Goal: Information Seeking & Learning: Check status

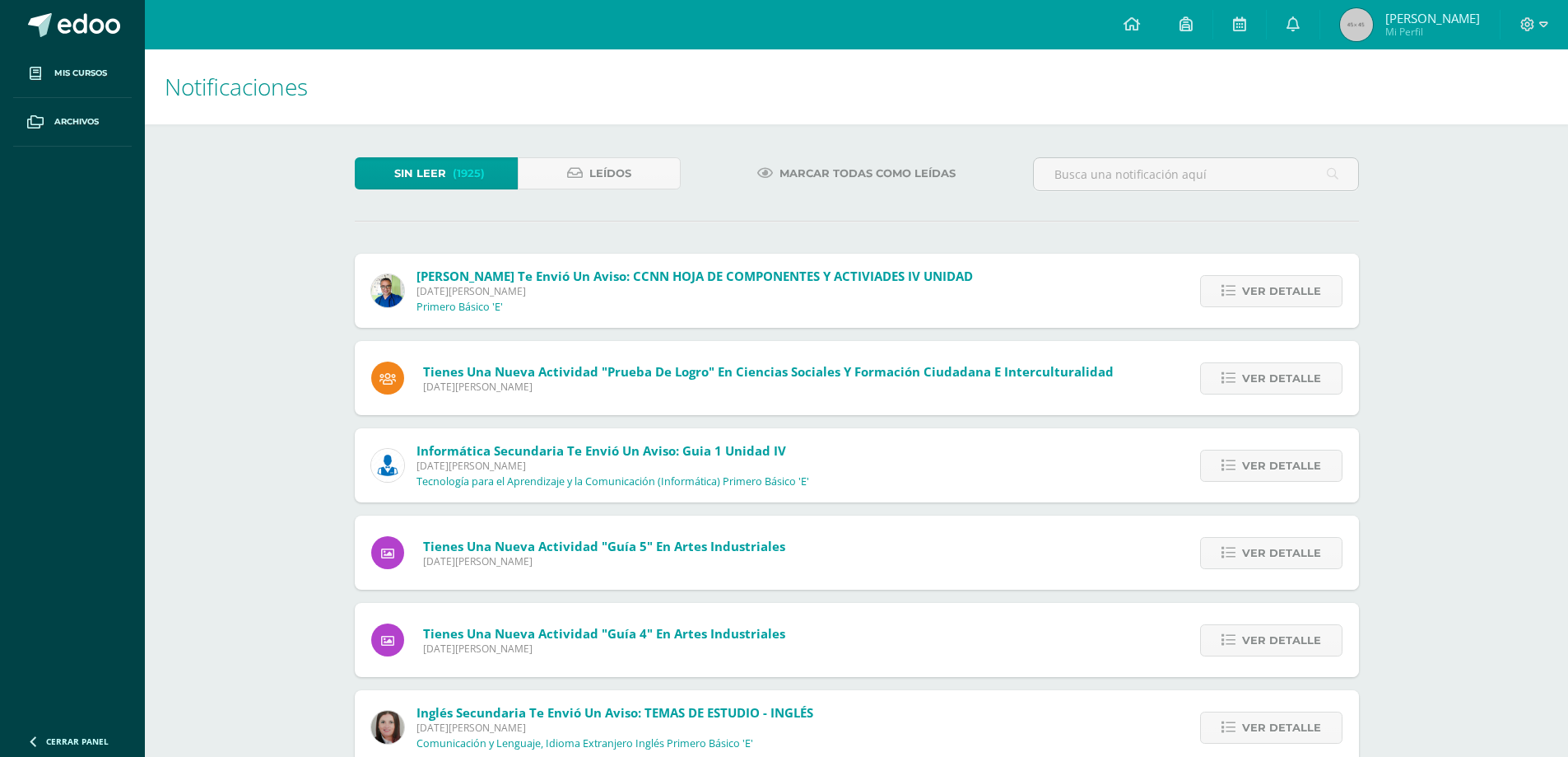
click at [1416, 19] on span "[PERSON_NAME]" at bounding box center [1433, 17] width 95 height 16
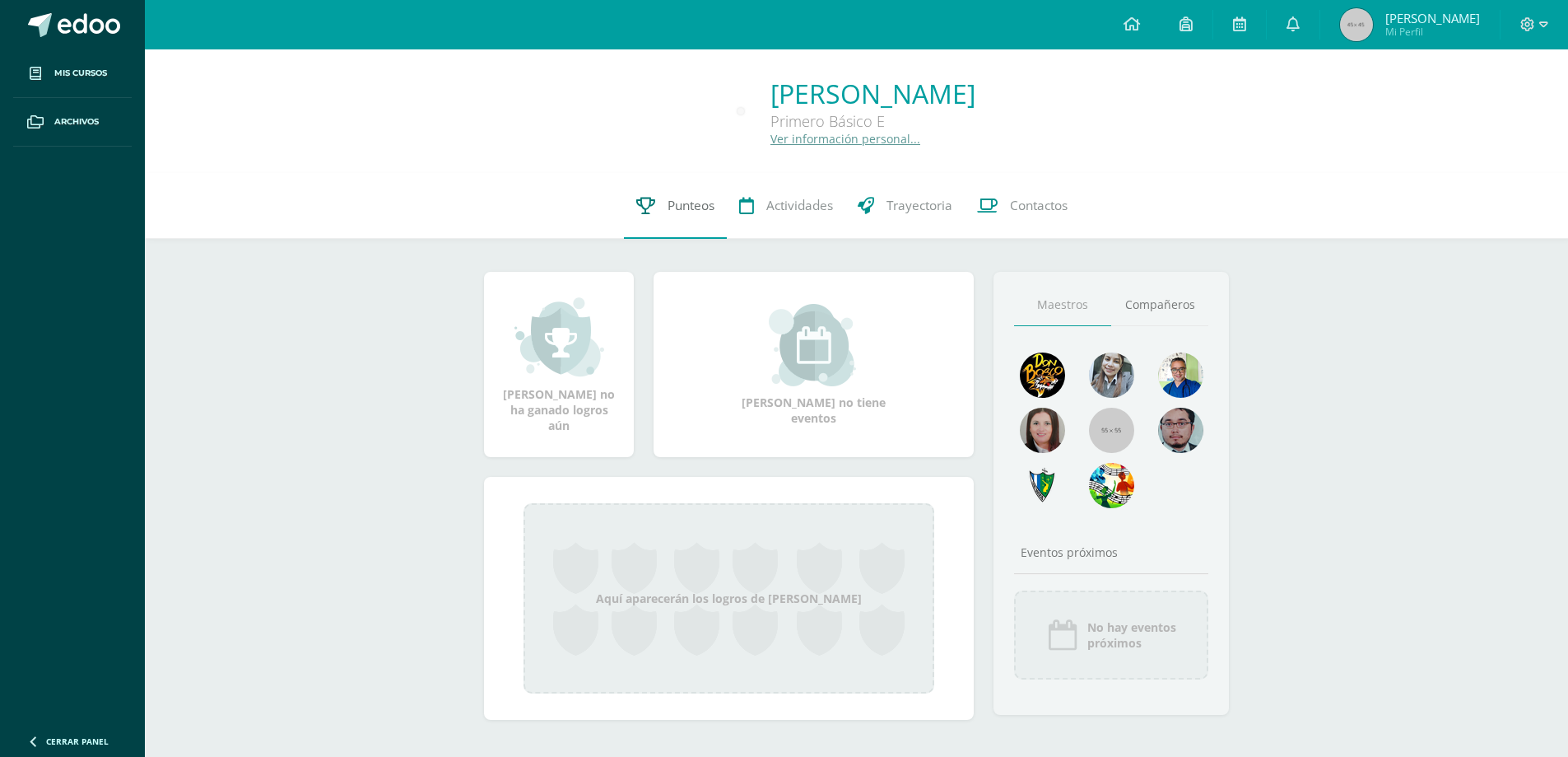
click at [699, 209] on span "Punteos" at bounding box center [691, 206] width 47 height 17
